Goal: Book appointment/travel/reservation

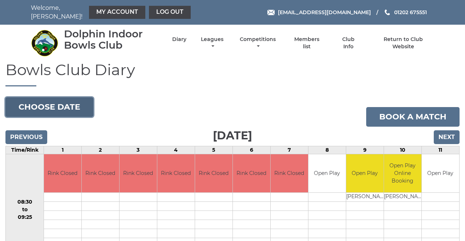
click at [70, 105] on button "Choose date" at bounding box center [49, 107] width 88 height 20
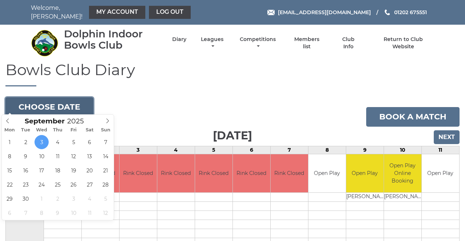
type input "[DATE]"
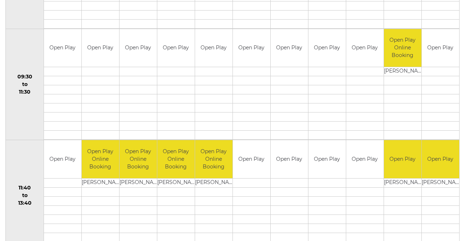
scroll to position [263, 0]
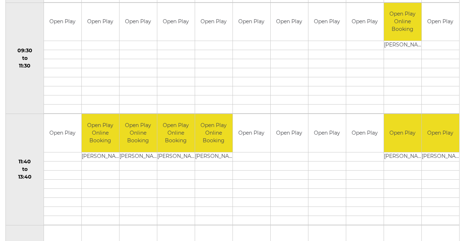
click at [295, 136] on td "Open Play" at bounding box center [288, 133] width 37 height 38
click at [293, 152] on td at bounding box center [288, 156] width 37 height 9
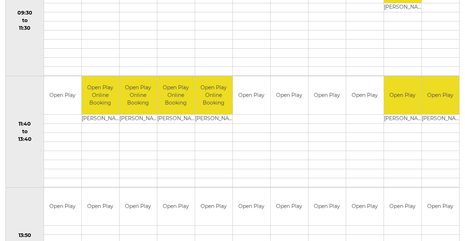
scroll to position [300, 0]
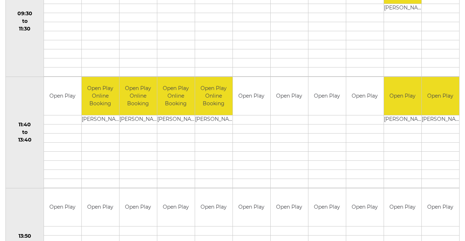
click at [294, 179] on td at bounding box center [288, 183] width 37 height 9
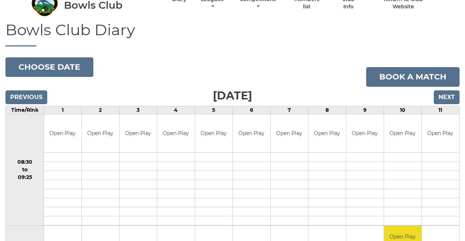
scroll to position [38, 0]
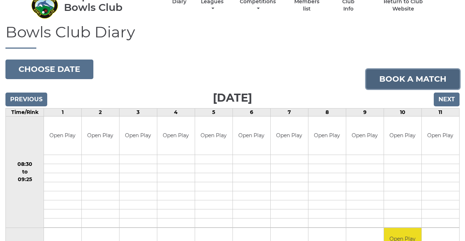
click at [412, 76] on link "Book a match" at bounding box center [412, 79] width 93 height 20
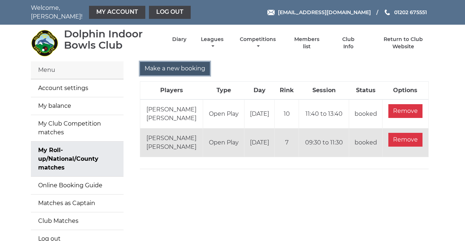
click at [200, 65] on input "Make a new booking" at bounding box center [175, 69] width 70 height 14
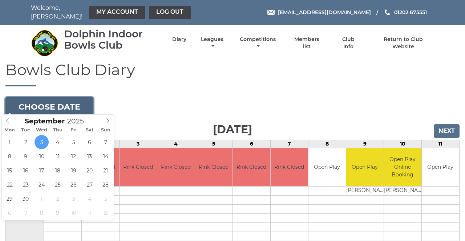
type input "2025-09-17"
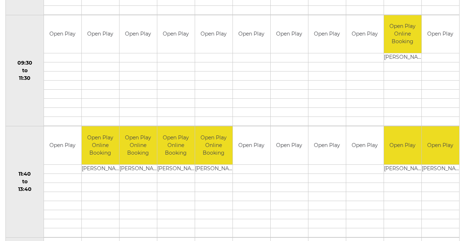
scroll to position [220, 0]
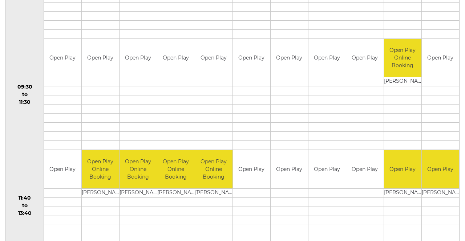
click at [0, 0] on div "Book slot" at bounding box center [0, 0] width 0 height 0
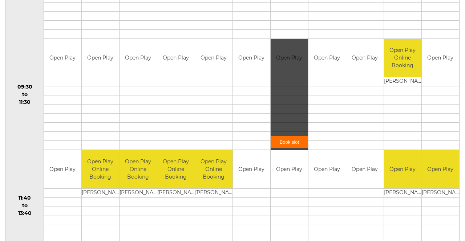
click at [296, 137] on link "Book slot" at bounding box center [288, 142] width 37 height 12
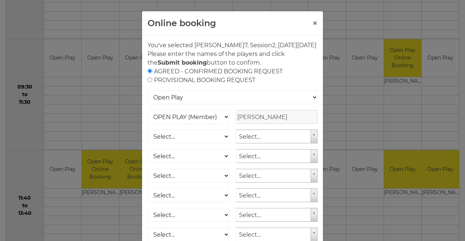
click at [348, 93] on div "Online booking × You've selected Rink 7 , Session 2 , on Wednesday 17th of Sept…" at bounding box center [232, 120] width 465 height 241
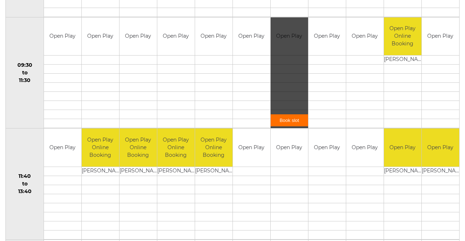
scroll to position [255, 0]
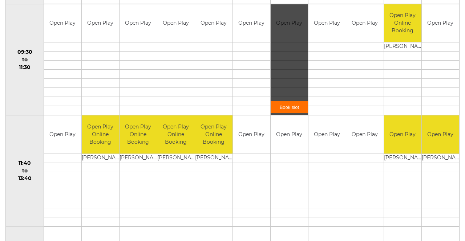
click at [0, 0] on div "Book slot" at bounding box center [0, 0] width 0 height 0
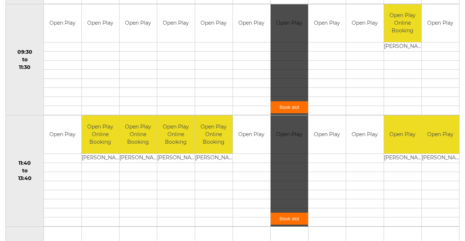
click at [293, 216] on link "Book slot" at bounding box center [288, 219] width 37 height 12
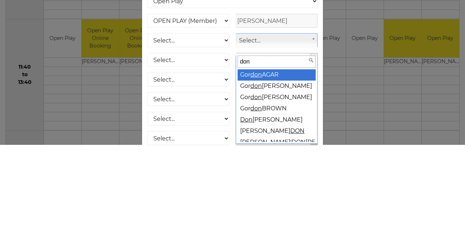
type input "donn"
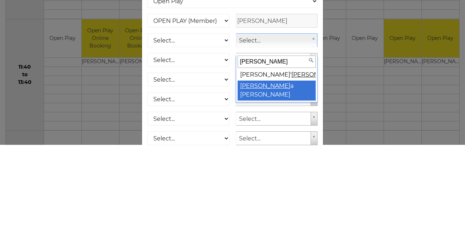
select select "2092"
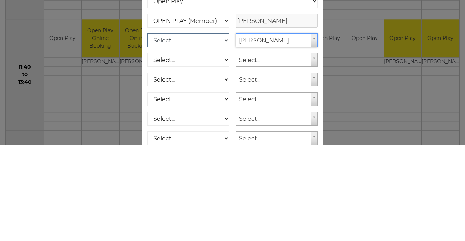
click at [195, 142] on select "Select... OPEN PLAY (Member) OPEN PLAY (Visitor) SPOONS (Member) SPOONS (Visito…" at bounding box center [188, 137] width 82 height 14
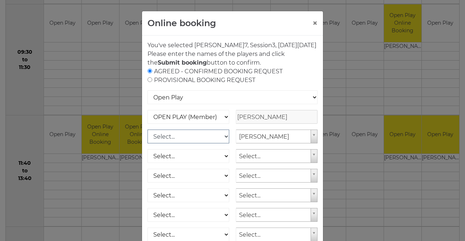
select select "1_12"
click at [147, 138] on select "Select... OPEN PLAY (Member) OPEN PLAY (Visitor) SPOONS (Member) SPOONS (Visito…" at bounding box center [188, 137] width 82 height 14
click at [344, 48] on div "Online booking × You've selected Rink 7 , Session 3 , on Wednesday 17th of Sept…" at bounding box center [232, 120] width 465 height 241
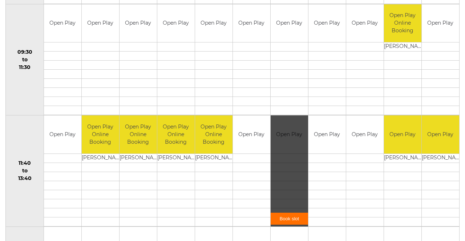
click at [295, 213] on link "Book slot" at bounding box center [288, 219] width 37 height 12
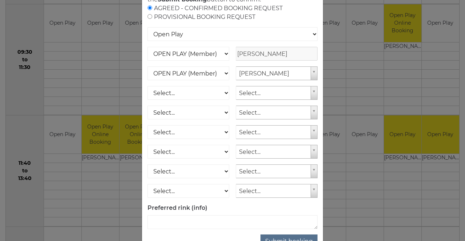
scroll to position [68, 0]
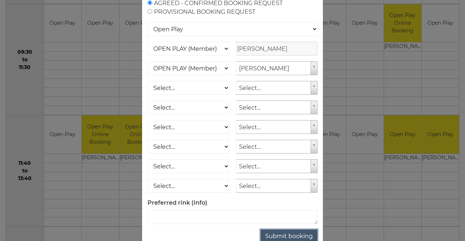
click at [299, 241] on button "Submit booking" at bounding box center [288, 236] width 57 height 14
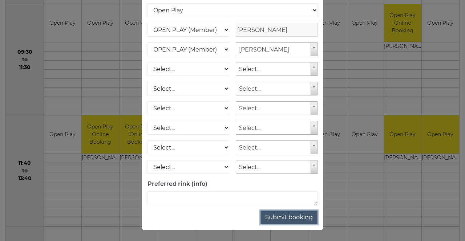
scroll to position [95, 0]
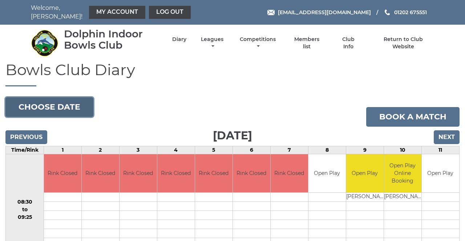
click at [75, 107] on button "Choose date" at bounding box center [49, 107] width 88 height 20
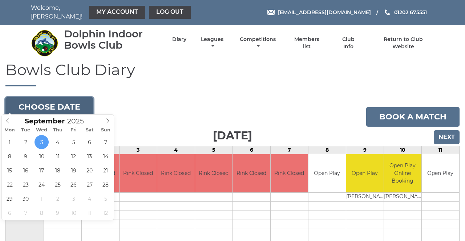
type input "2025-09-18"
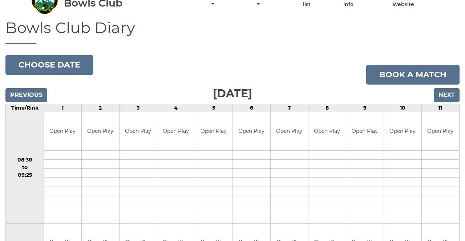
scroll to position [37, 0]
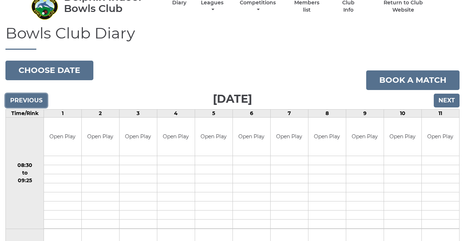
click at [24, 94] on input "Previous" at bounding box center [26, 101] width 42 height 14
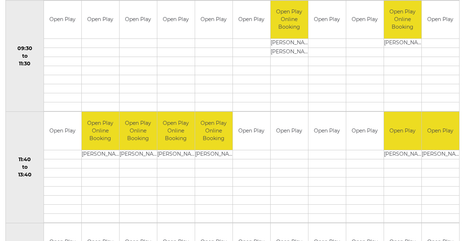
scroll to position [268, 0]
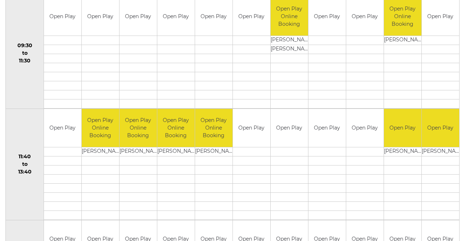
click at [431, 147] on td "[PERSON_NAME]" at bounding box center [440, 151] width 37 height 9
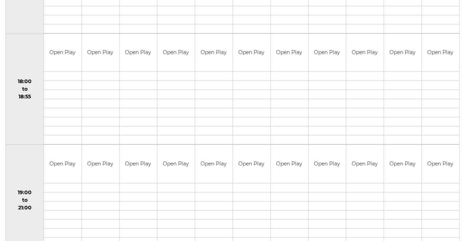
scroll to position [681, 0]
